Goal: Information Seeking & Learning: Learn about a topic

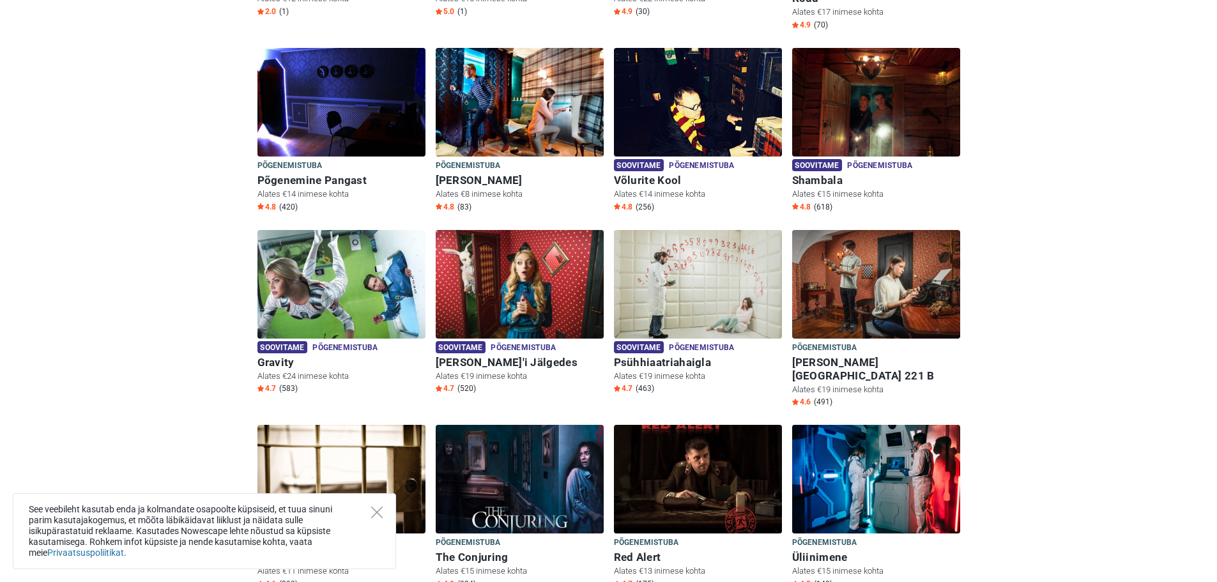
scroll to position [639, 0]
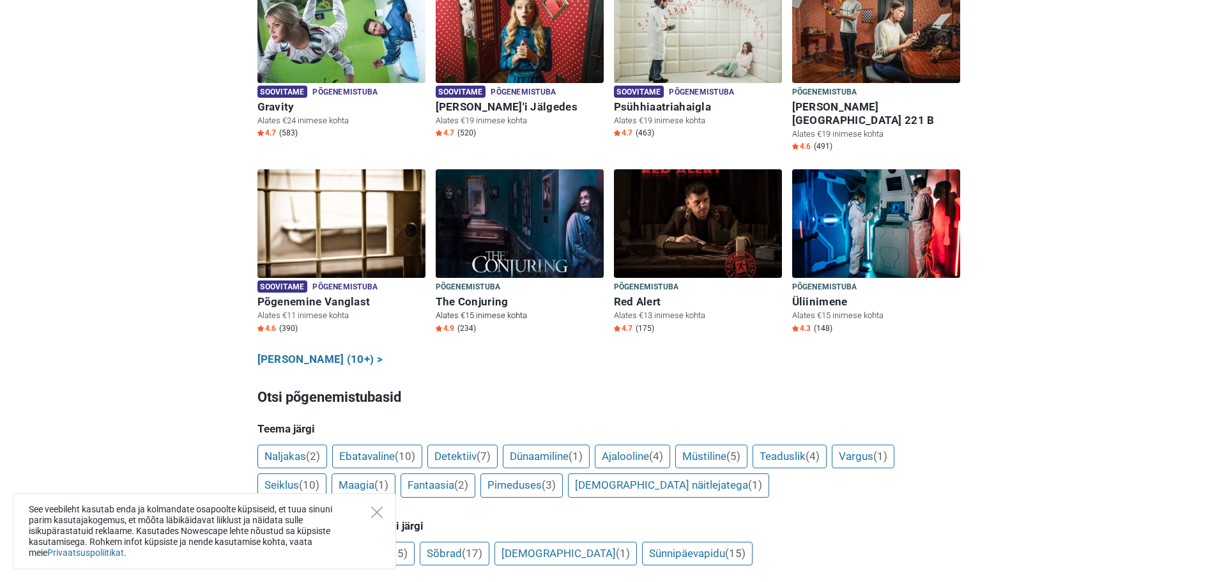
click at [491, 295] on h6 "The Conjuring" at bounding box center [520, 301] width 168 height 13
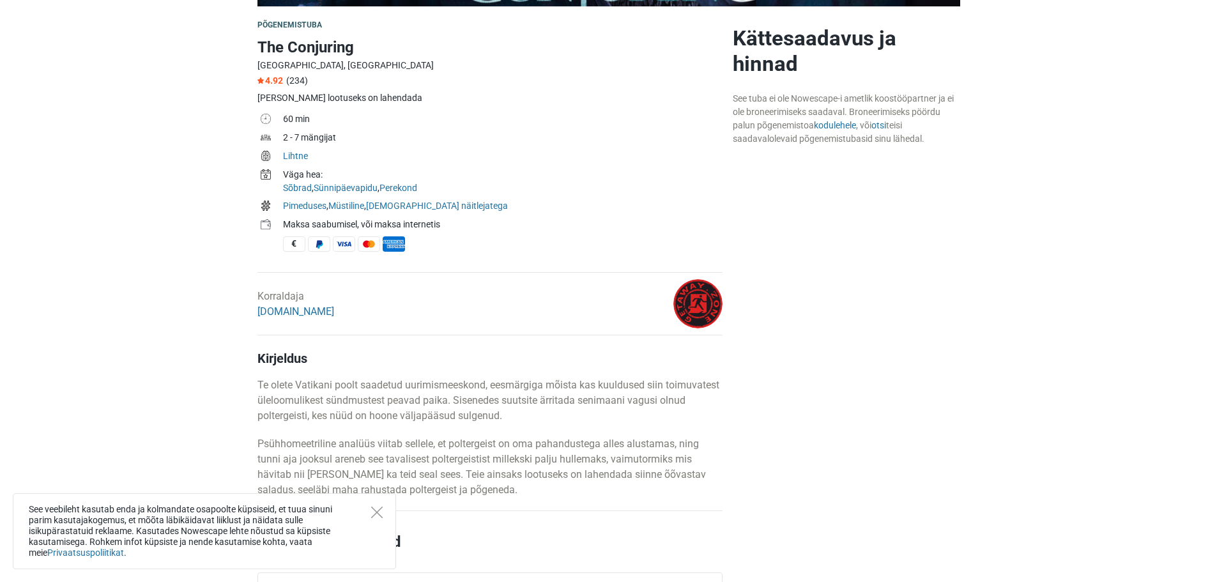
scroll to position [447, 0]
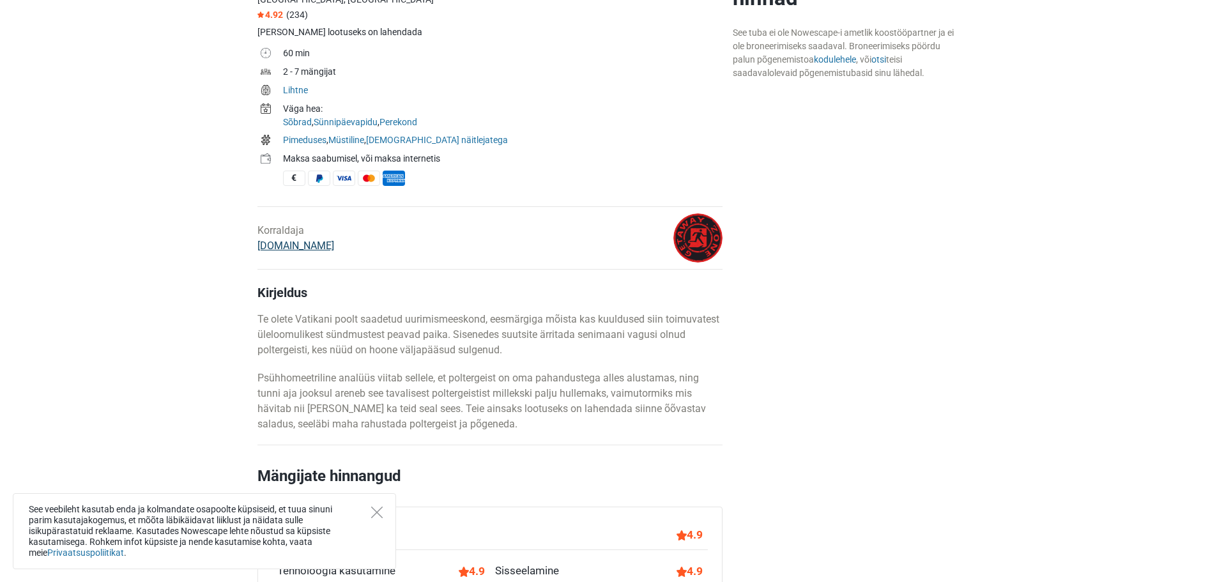
click at [300, 250] on link "[DOMAIN_NAME]" at bounding box center [296, 246] width 77 height 12
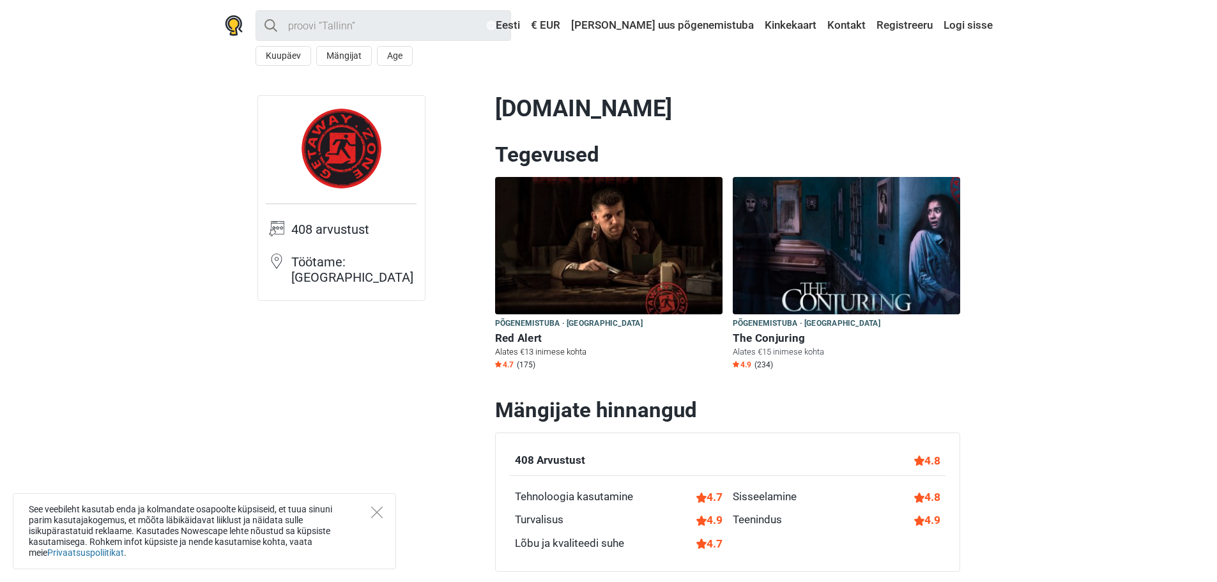
click at [546, 253] on img at bounding box center [608, 245] width 227 height 137
click at [769, 336] on h6 "The Conjuring" at bounding box center [846, 338] width 227 height 13
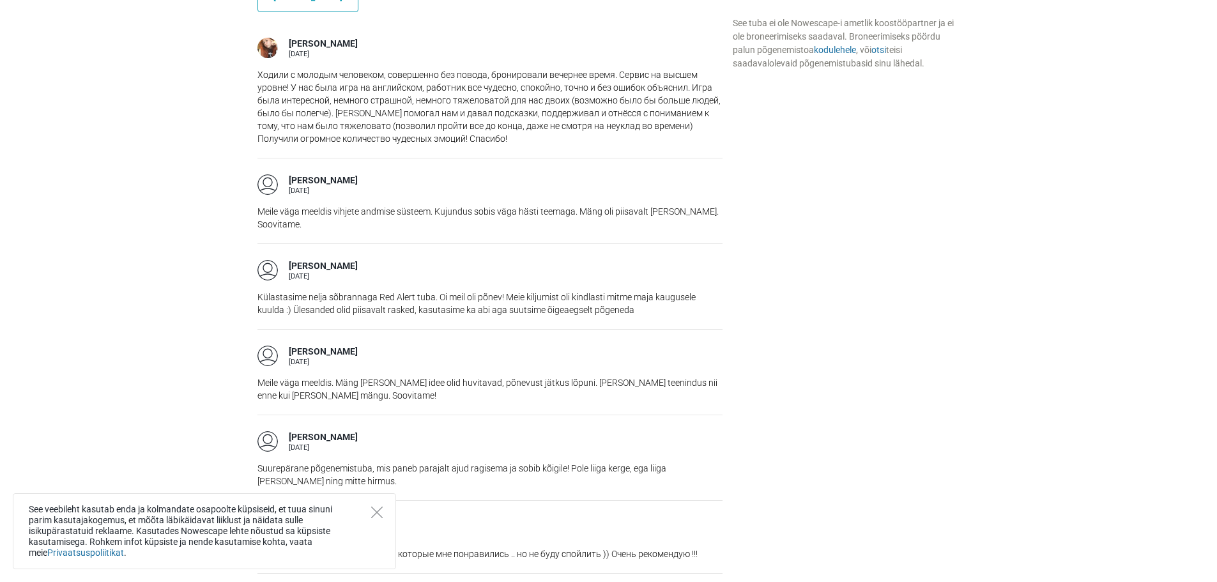
scroll to position [575, 0]
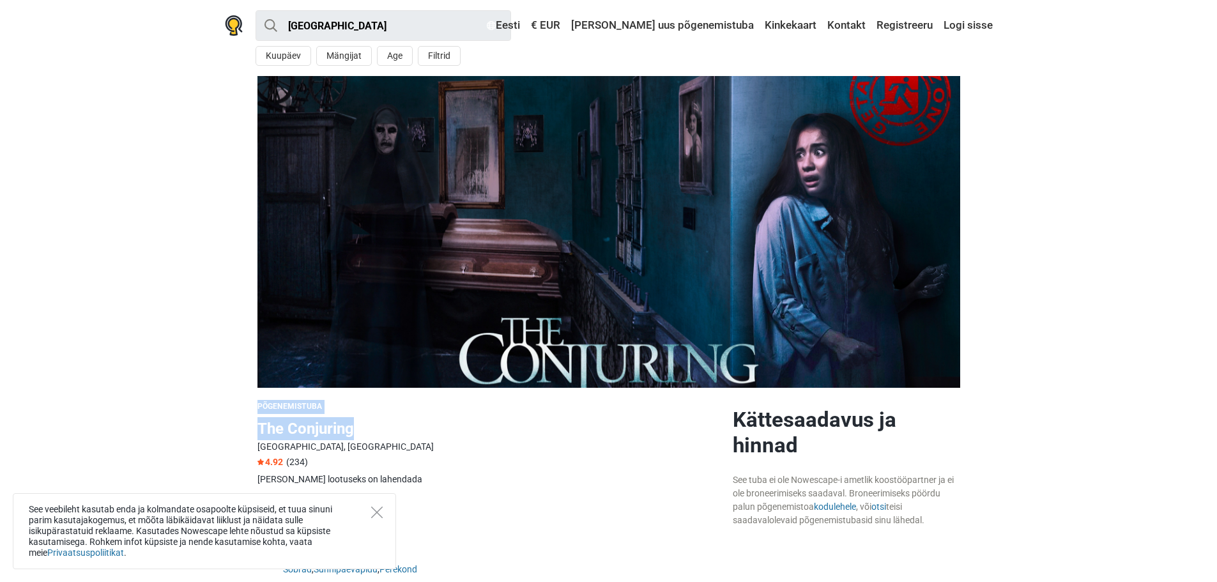
drag, startPoint x: 377, startPoint y: 415, endPoint x: 252, endPoint y: 404, distance: 125.7
copy div "Põgenemistuba The Conjuring"
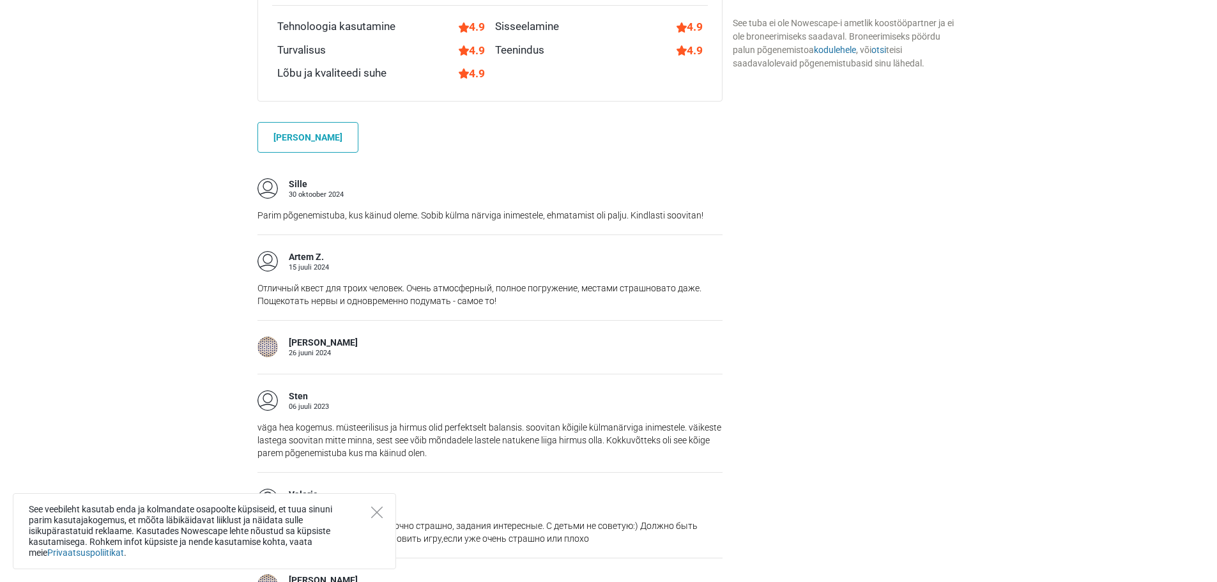
scroll to position [1022, 0]
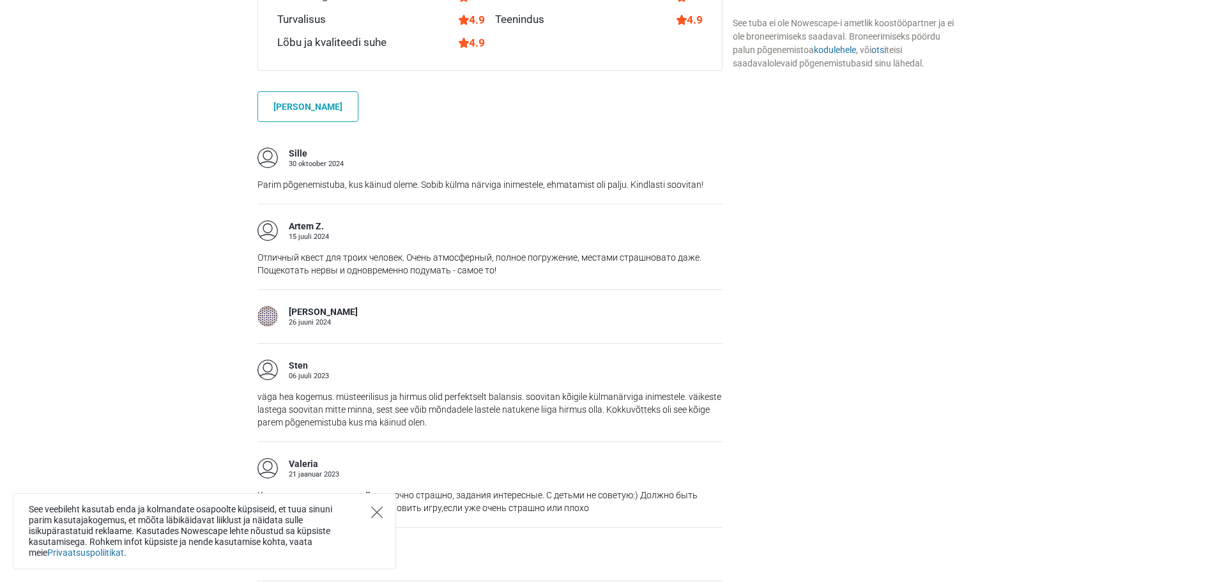
click at [376, 518] on icon "Close" at bounding box center [377, 513] width 12 height 12
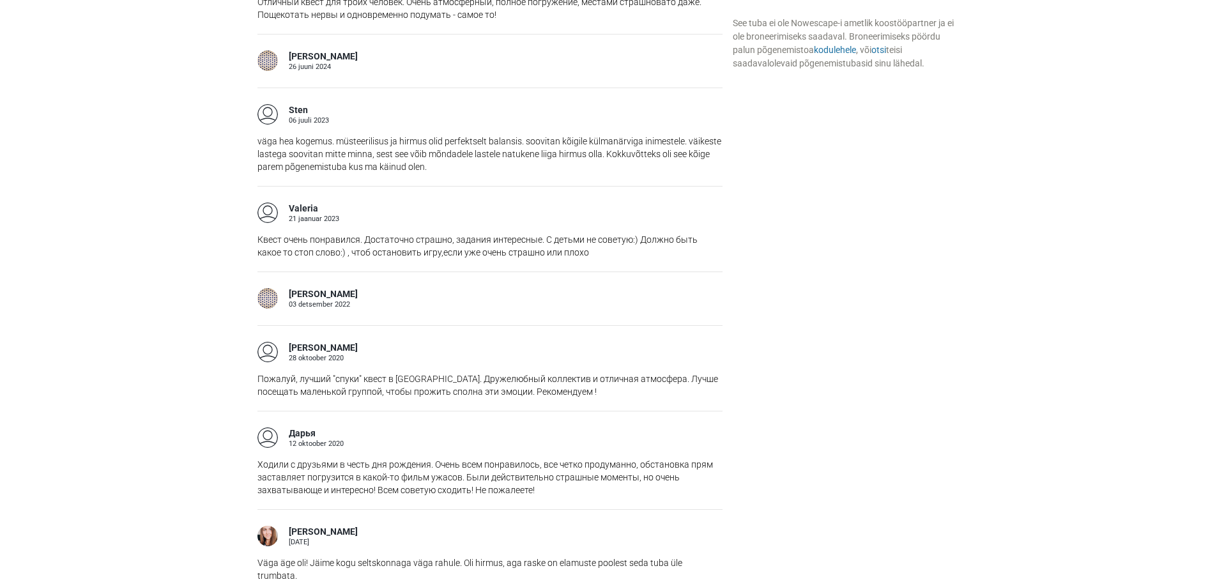
scroll to position [1661, 0]
